Goal: Information Seeking & Learning: Learn about a topic

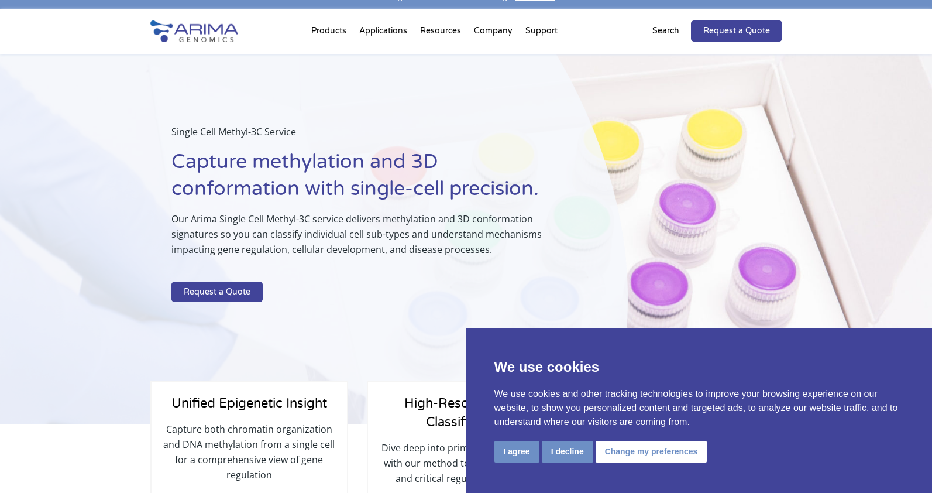
scroll to position [8, 0]
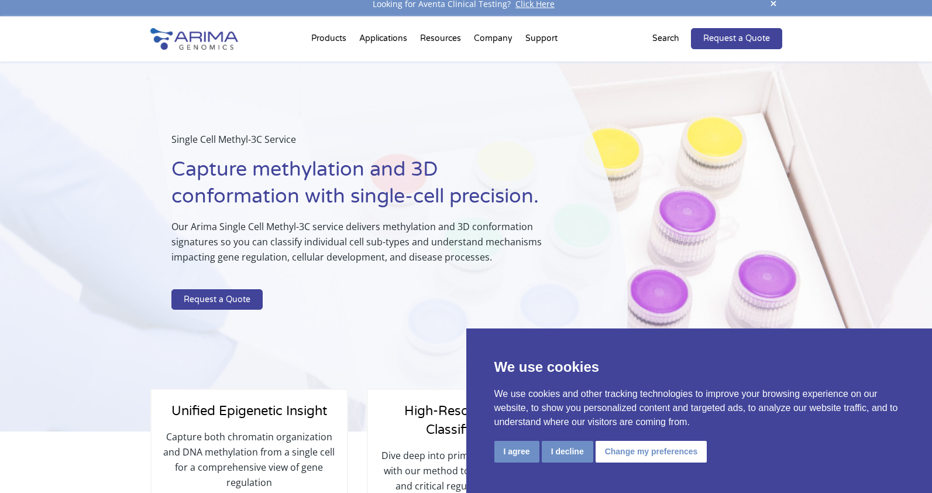
click at [511, 451] on button "I agree" at bounding box center [517, 452] width 45 height 22
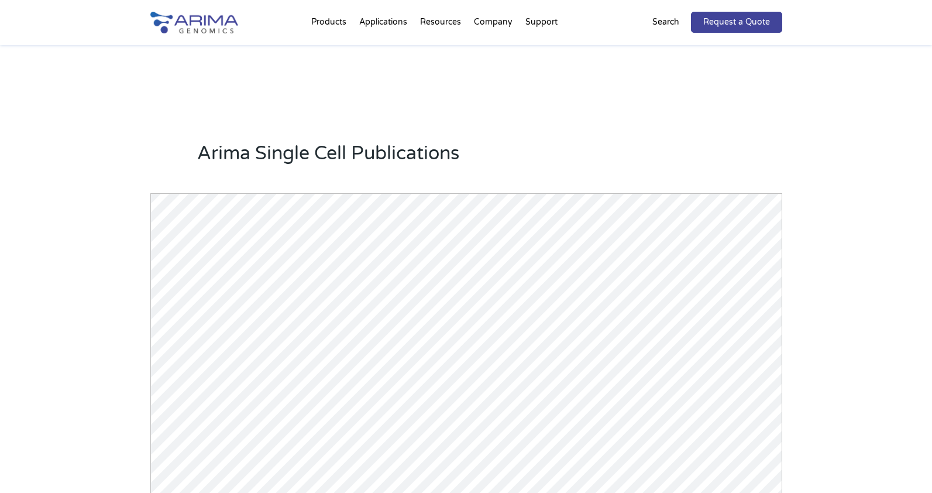
scroll to position [989, 0]
click at [91, 242] on div "Arima Single Cell Publications Powered by Bioz © 2025 See more details on Bioz" at bounding box center [466, 391] width 932 height 631
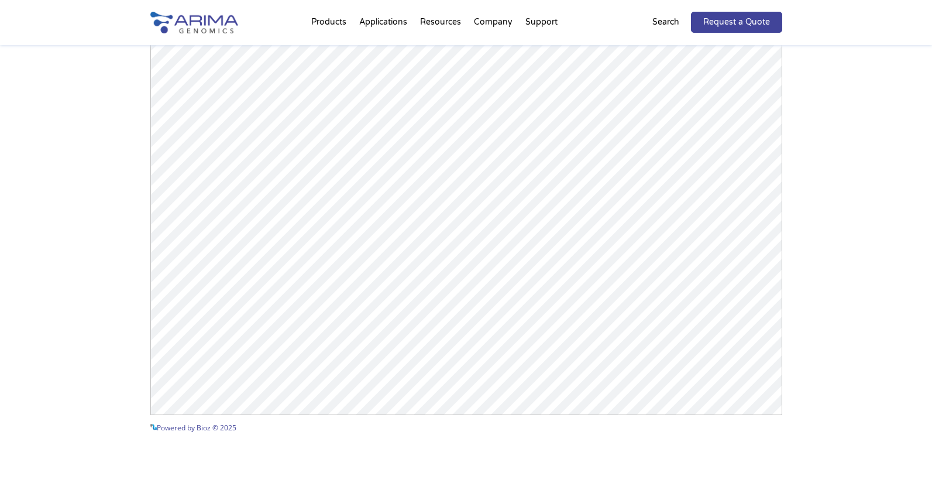
scroll to position [1199, 0]
click at [883, 237] on div "Arima Single Cell Publications Powered by Bioz © 2025 See more details on Bioz" at bounding box center [466, 182] width 932 height 631
click at [128, 101] on div "Arima Single Cell Publications Powered by Bioz © 2025 See more details on Bioz" at bounding box center [466, 182] width 932 height 631
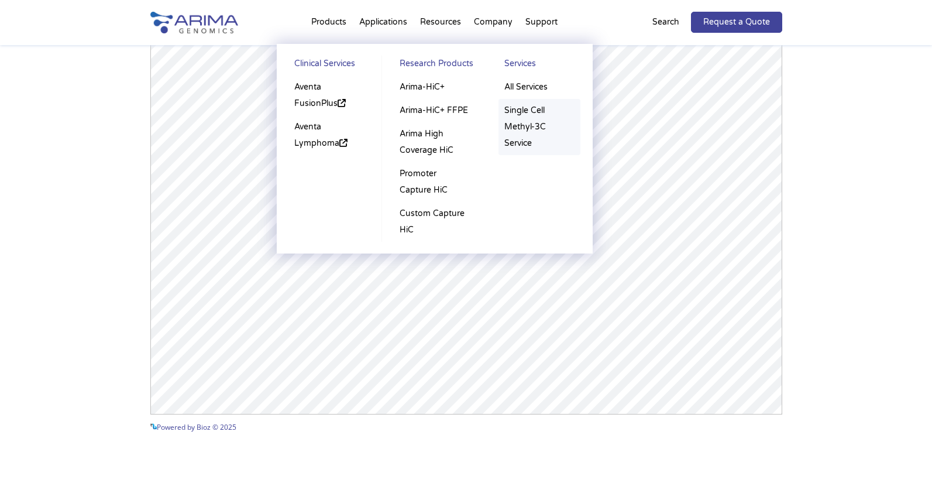
click at [518, 126] on link "Single Cell Methyl-3C Service" at bounding box center [540, 127] width 82 height 56
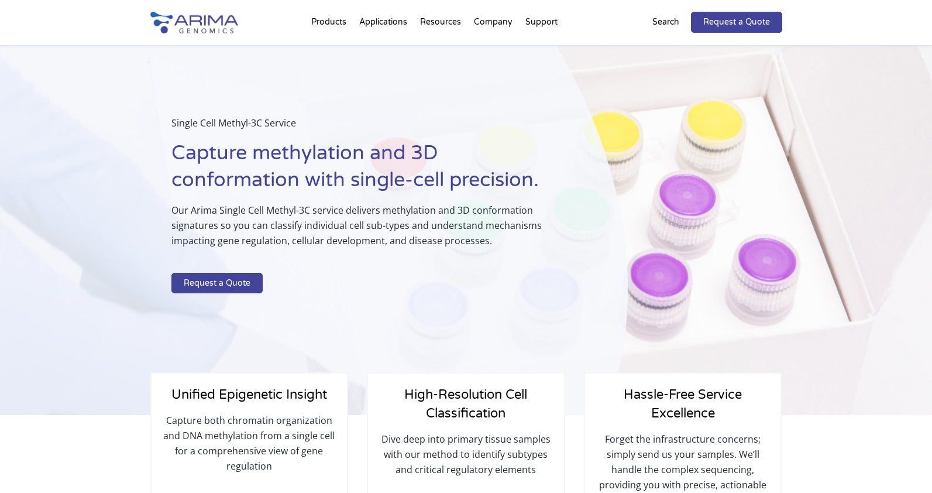
click at [234, 176] on h1 "Capture methylation and 3D conformation with single-cell precision." at bounding box center [370, 171] width 398 height 63
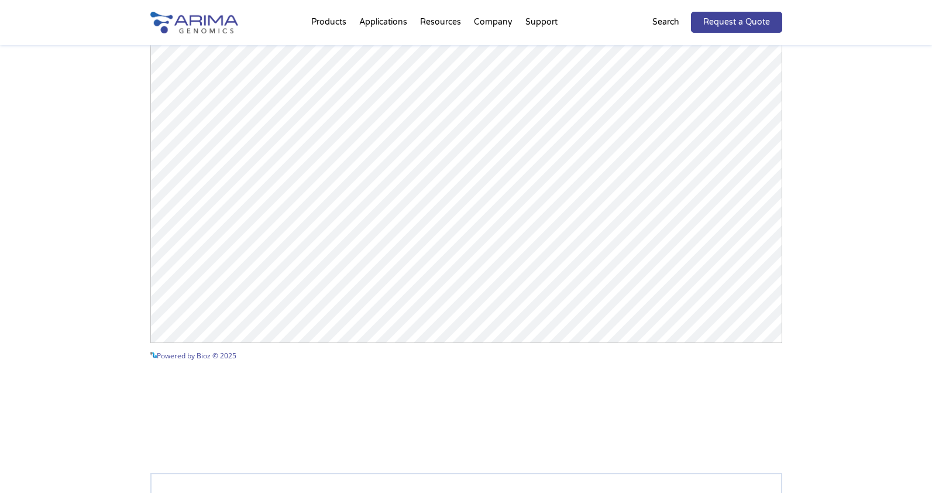
scroll to position [1234, 0]
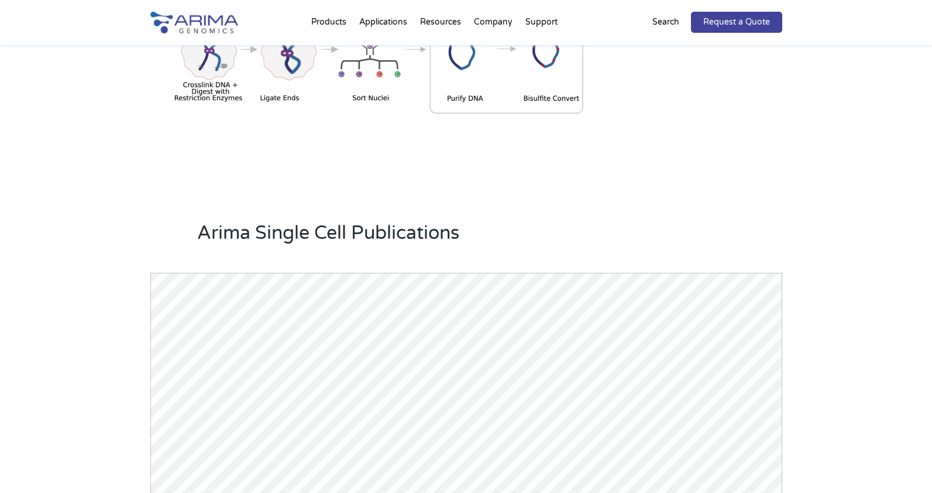
click at [44, 313] on div "Arima Single Cell Publications Powered by Bioz © 2025 See more details on Bioz" at bounding box center [466, 475] width 932 height 636
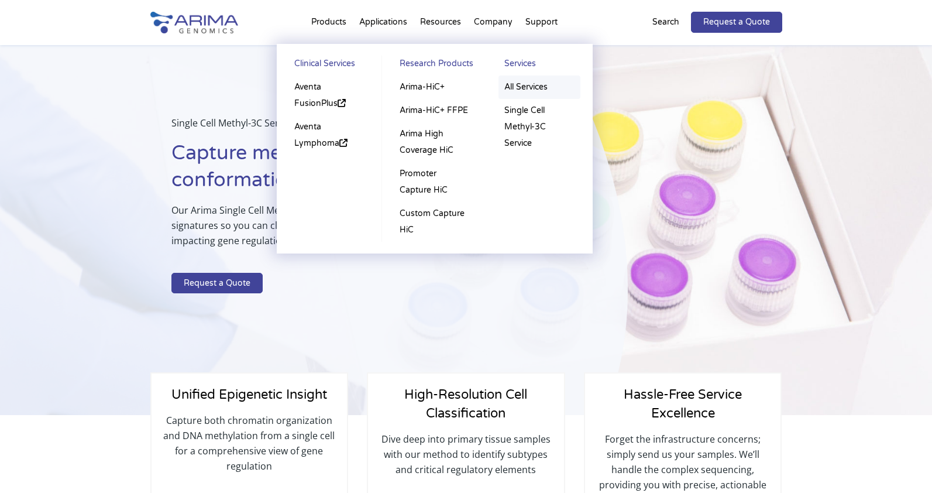
click at [537, 88] on link "All Services" at bounding box center [540, 86] width 82 height 23
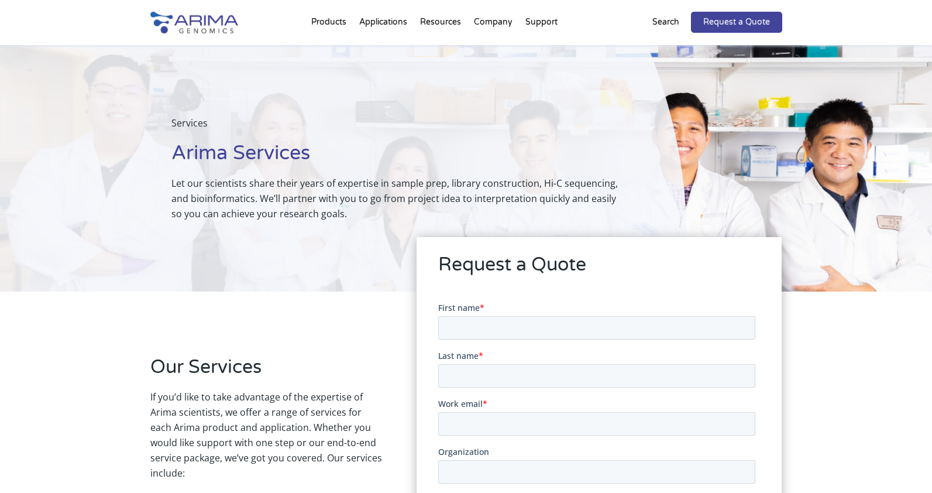
click at [313, 187] on p "Let our scientists share their years of expertise in sample prep, library const…" at bounding box center [399, 199] width 456 height 46
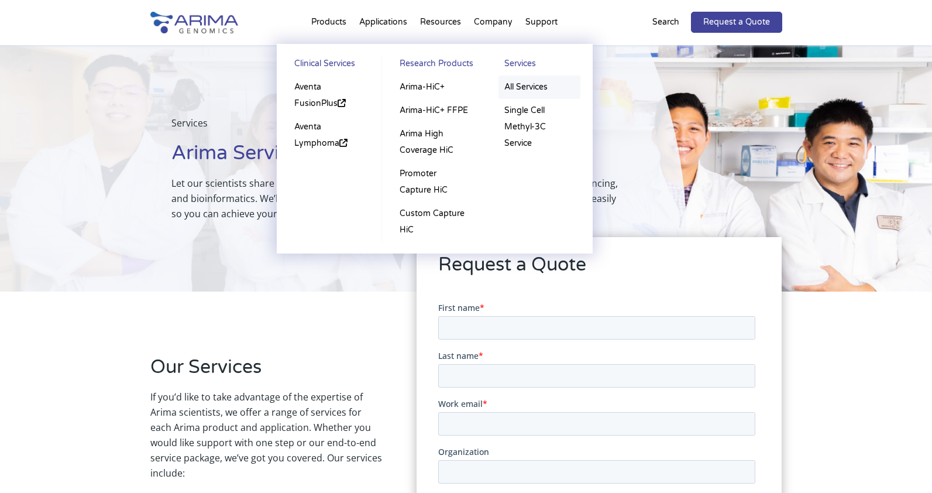
click at [533, 87] on link "All Services" at bounding box center [540, 86] width 82 height 23
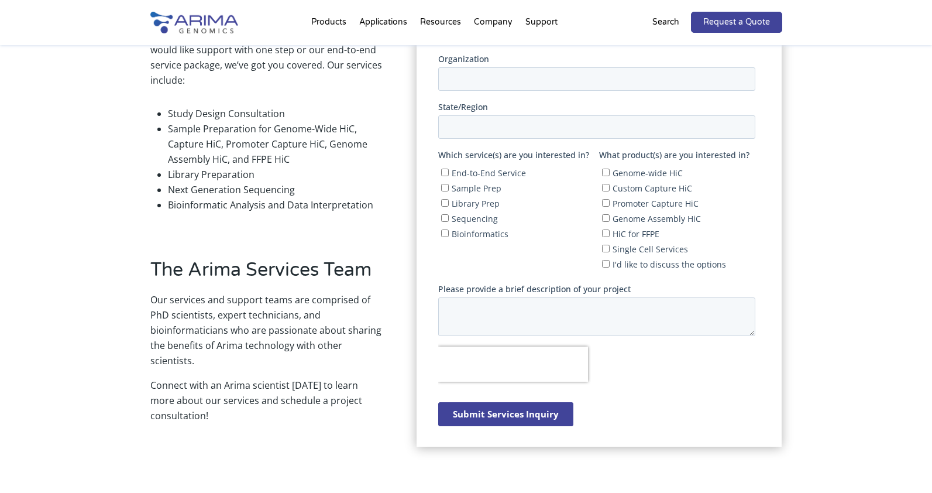
scroll to position [394, 0]
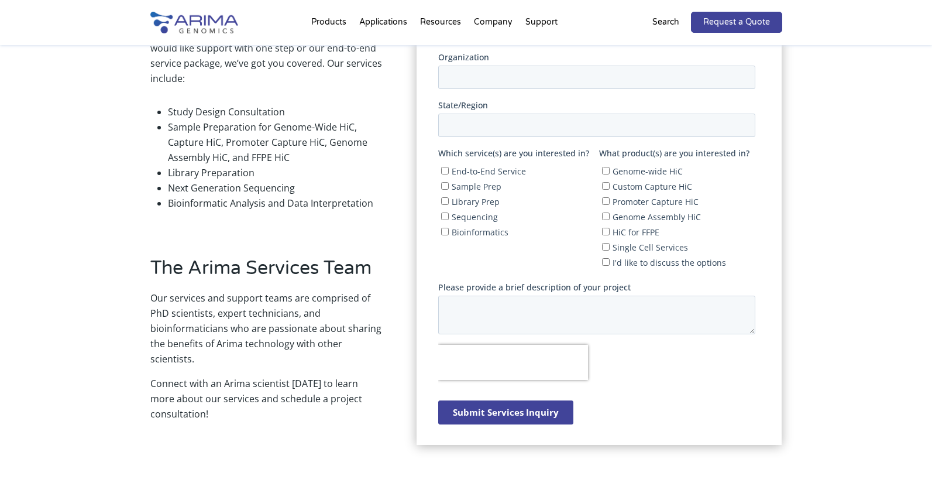
click at [176, 115] on li "Study Design Consultation" at bounding box center [275, 111] width 214 height 15
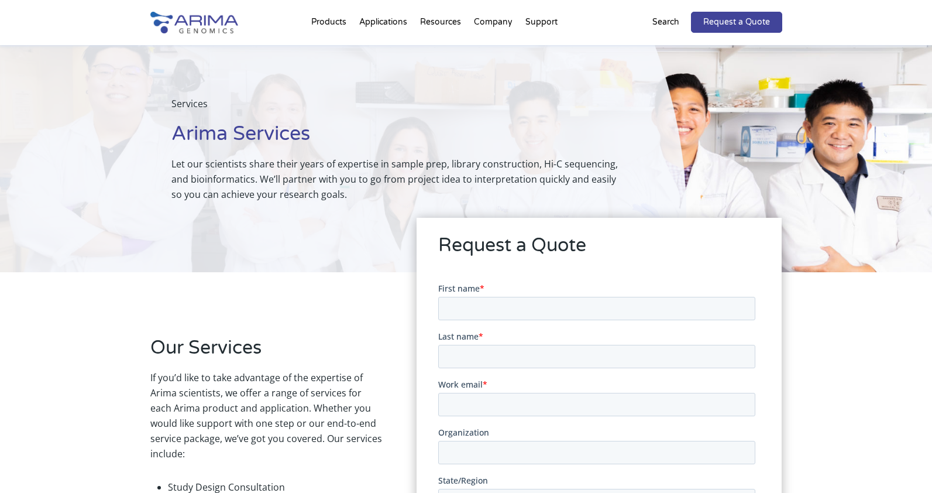
scroll to position [0, 0]
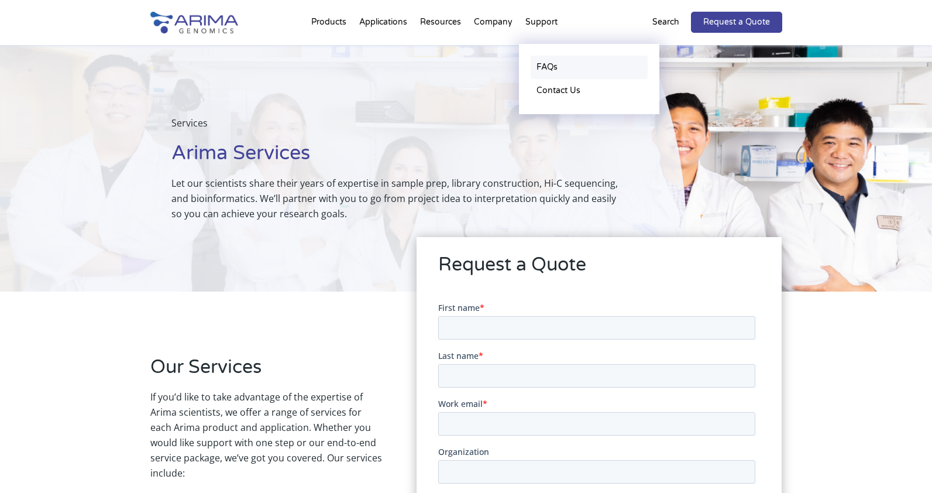
click at [544, 64] on link "FAQs" at bounding box center [589, 67] width 117 height 23
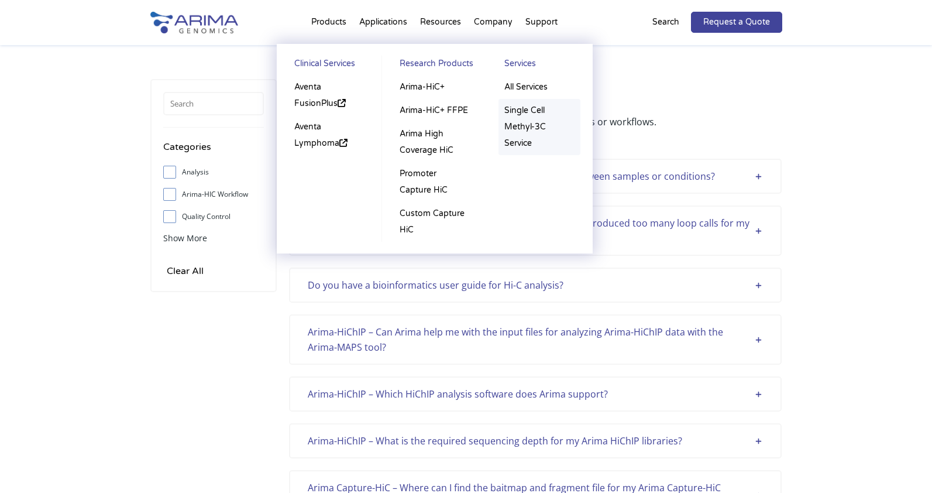
click at [528, 122] on link "Single Cell Methyl-3C Service" at bounding box center [540, 127] width 82 height 56
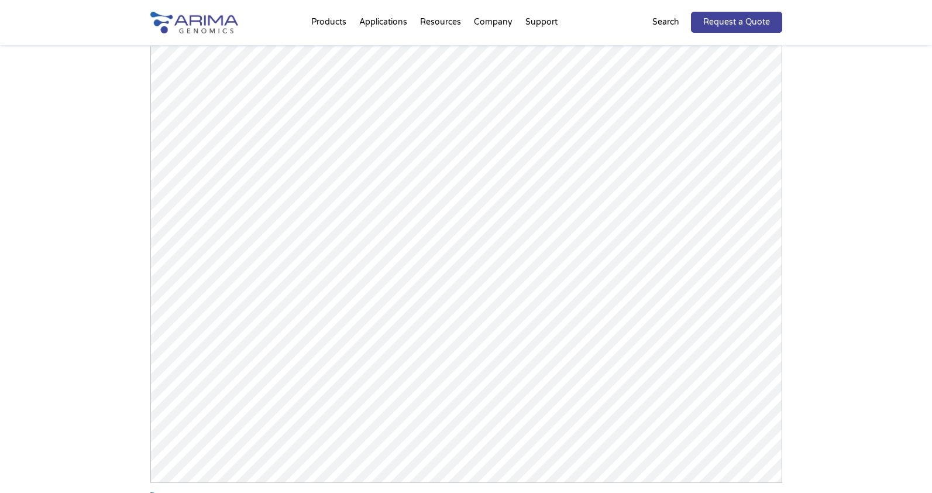
scroll to position [1144, 0]
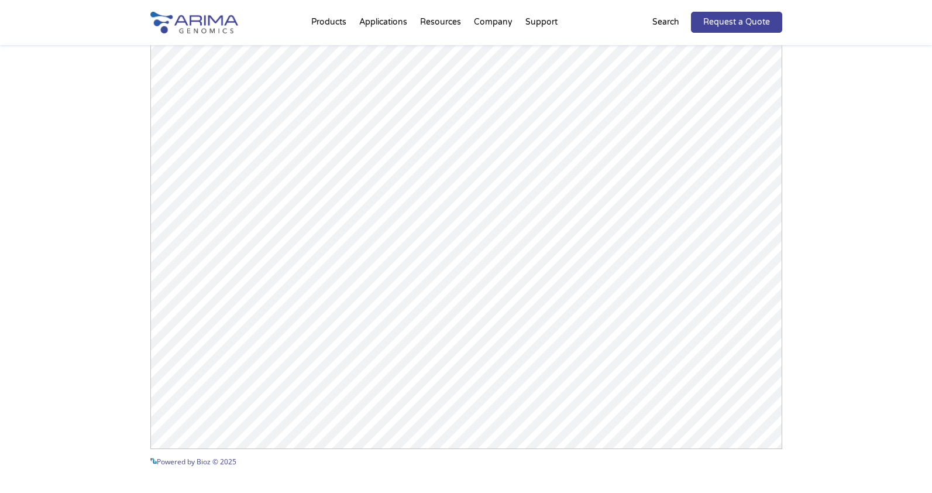
click at [59, 110] on div "Arima Single Cell Publications Powered by Bioz © 2025 See more details on Bioz" at bounding box center [466, 214] width 932 height 636
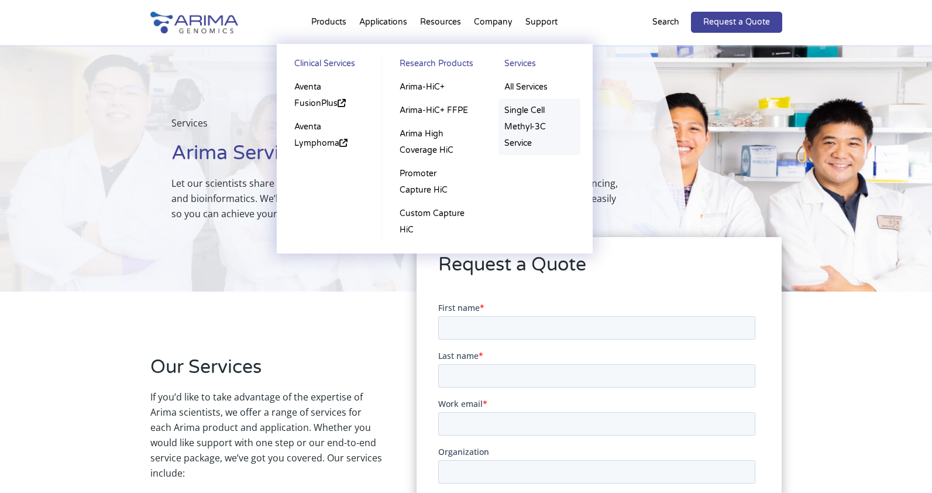
click at [526, 128] on link "Single Cell Methyl-3C Service" at bounding box center [540, 127] width 82 height 56
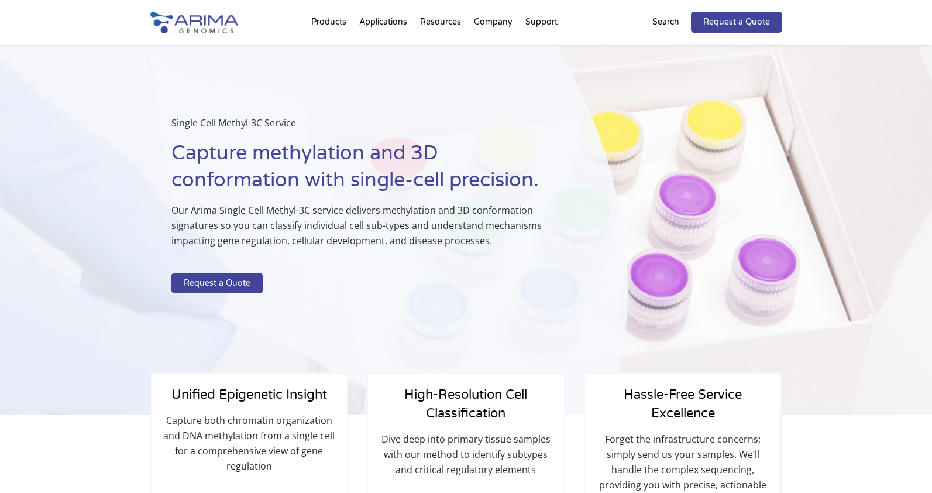
click at [303, 211] on p "Our Arima Single Cell Methyl-3C service delivers methylation and 3D conformatio…" at bounding box center [370, 229] width 398 height 55
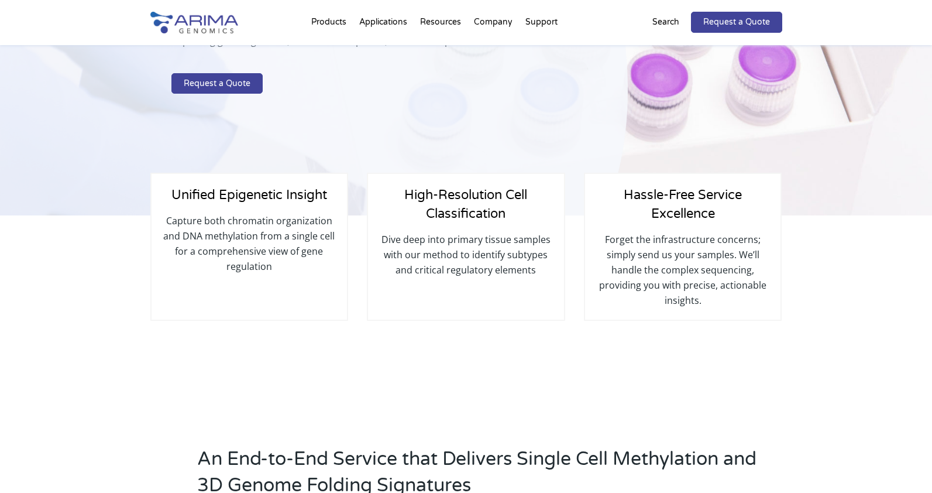
scroll to position [188, 0]
